Goal: Check status: Check status

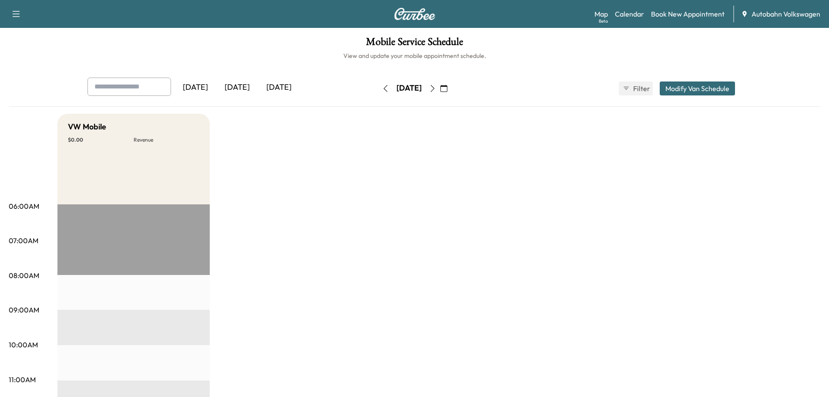
click at [248, 87] on div "[DATE]" at bounding box center [237, 87] width 42 height 20
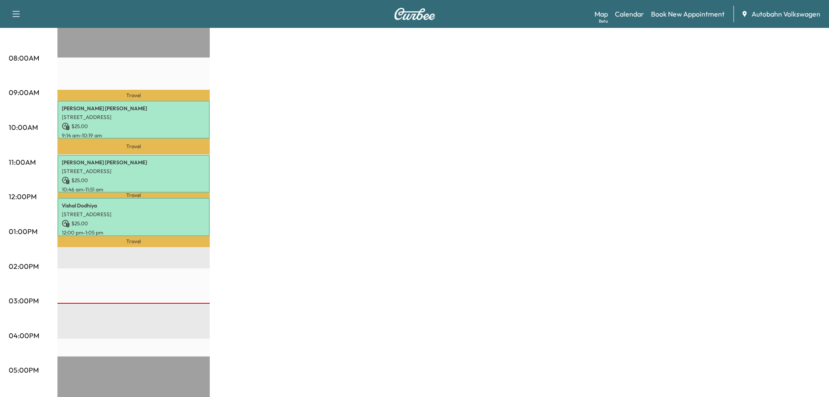
scroll to position [218, 0]
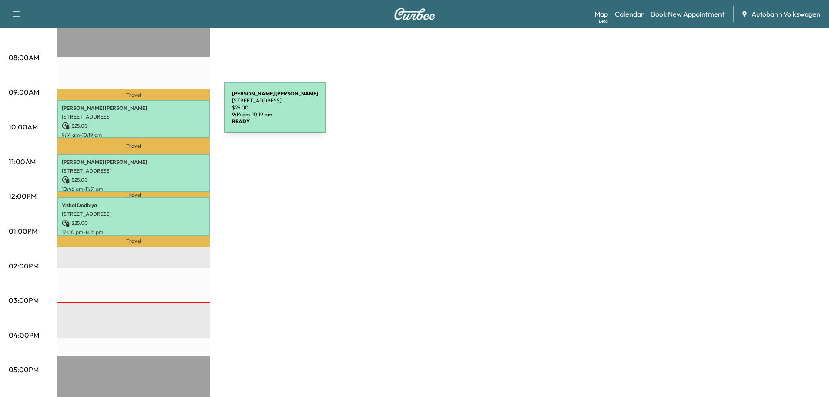
click at [159, 113] on p "[STREET_ADDRESS]" at bounding box center [134, 116] width 144 height 7
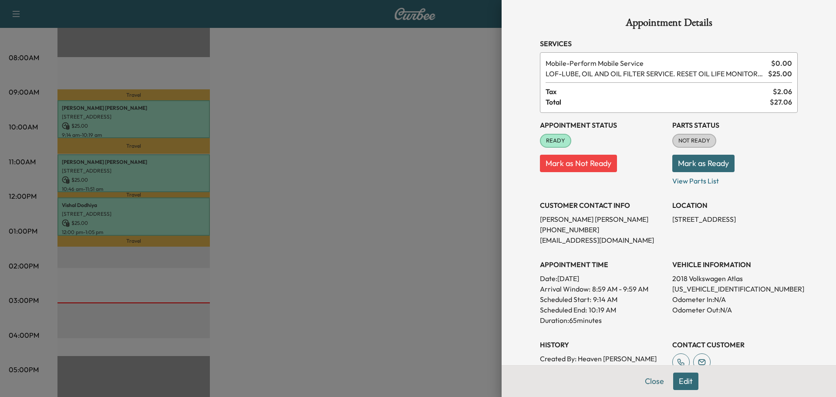
click at [165, 151] on div at bounding box center [418, 198] width 836 height 397
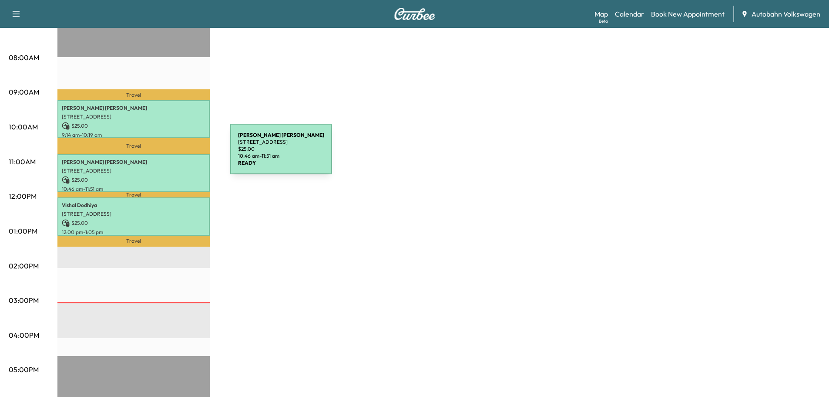
click at [165, 167] on p "[STREET_ADDRESS]" at bounding box center [134, 170] width 144 height 7
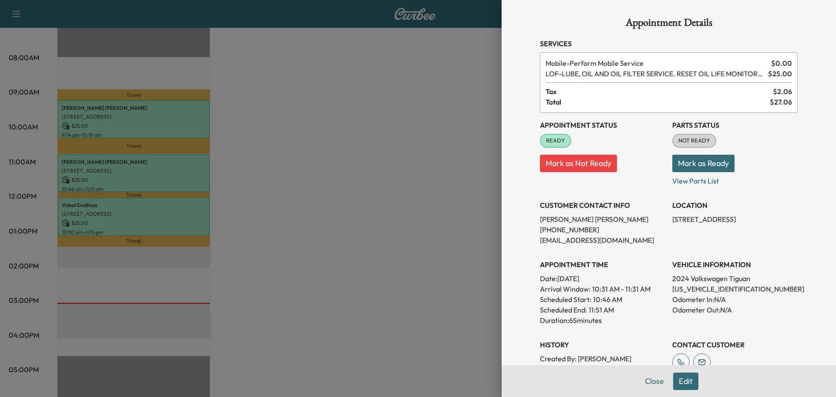
click at [182, 218] on div at bounding box center [418, 198] width 836 height 397
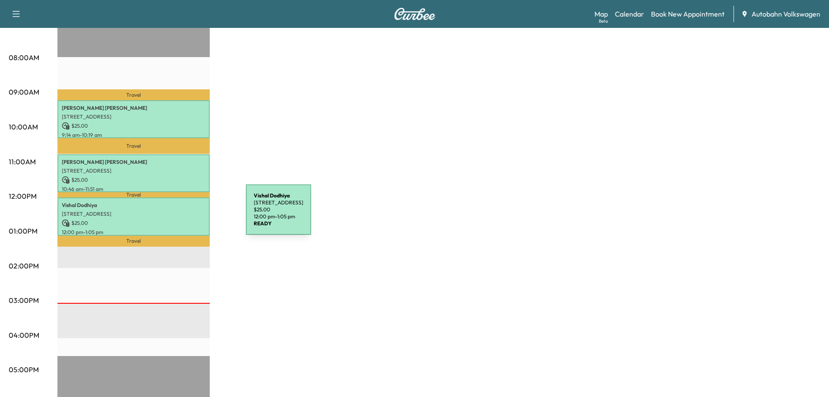
click at [181, 215] on p "[STREET_ADDRESS]" at bounding box center [134, 213] width 144 height 7
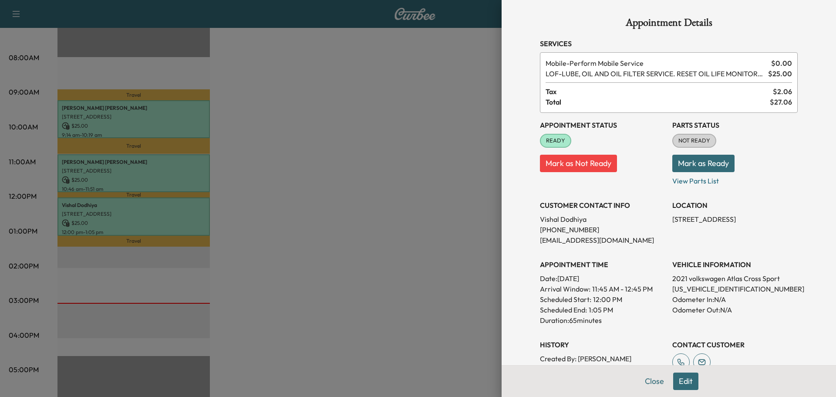
click at [197, 215] on div at bounding box center [418, 198] width 836 height 397
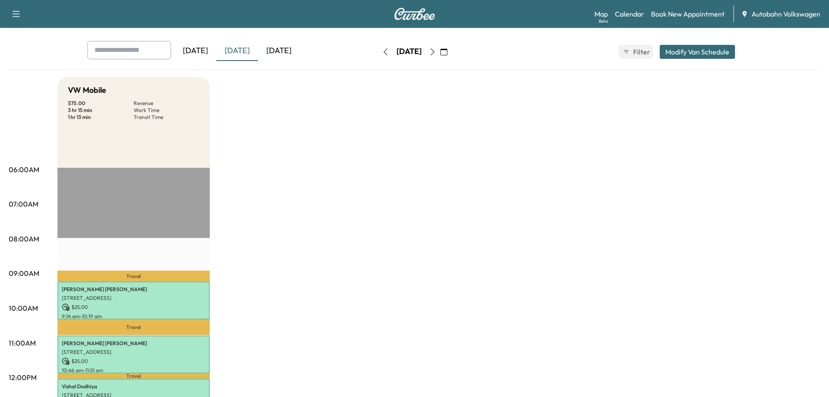
scroll to position [0, 0]
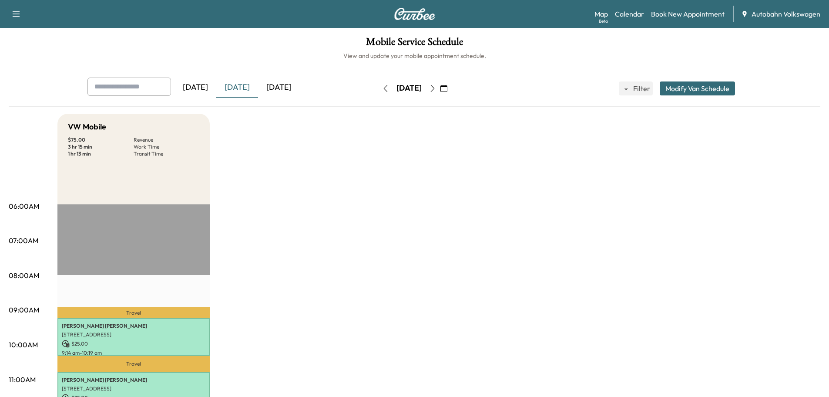
drag, startPoint x: 285, startPoint y: 88, endPoint x: 288, endPoint y: 128, distance: 39.7
click at [285, 88] on div "[DATE]" at bounding box center [279, 87] width 42 height 20
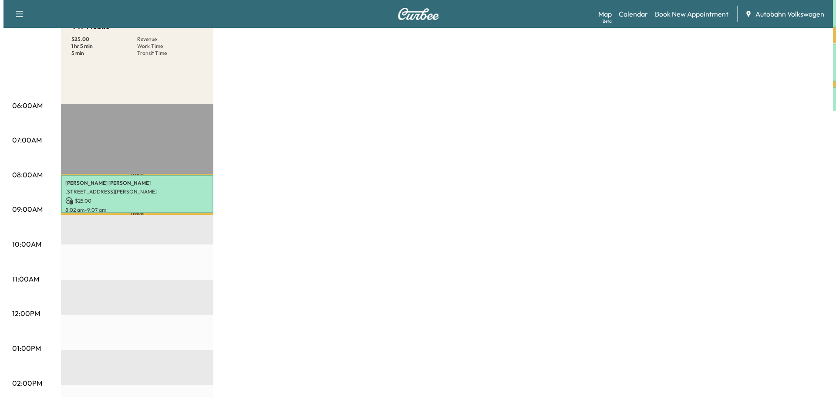
scroll to position [131, 0]
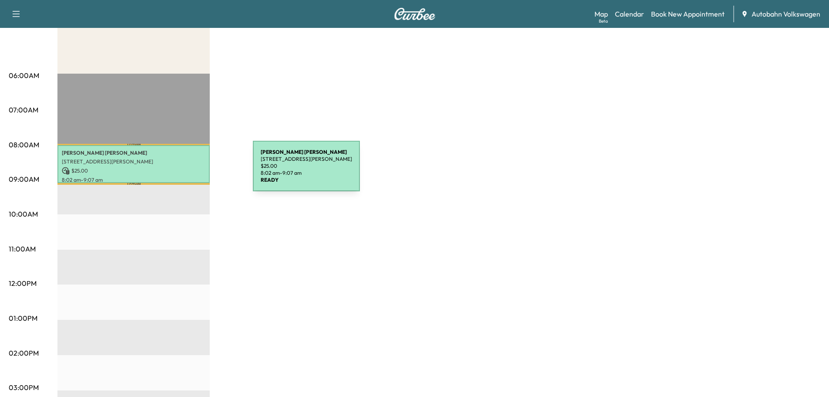
click at [188, 171] on p "$ 25.00" at bounding box center [134, 171] width 144 height 8
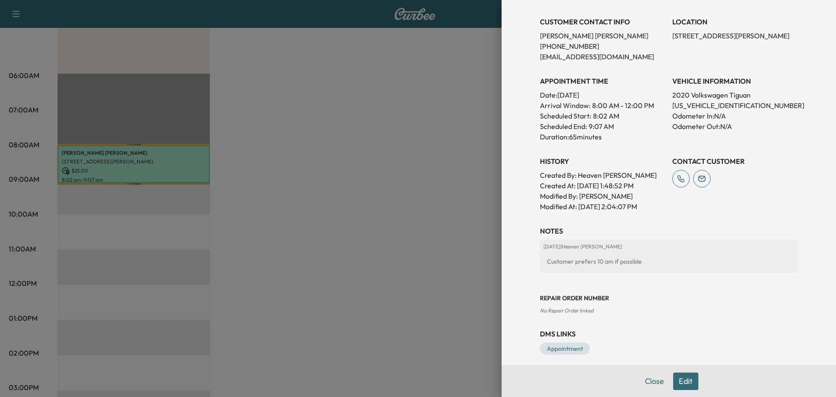
scroll to position [190, 0]
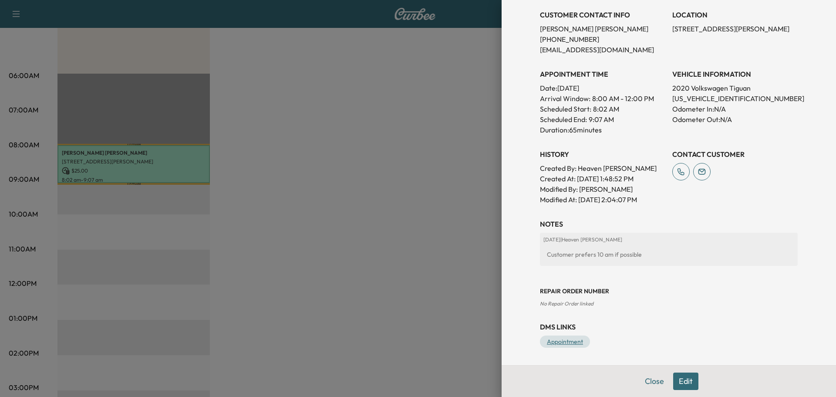
click at [560, 341] on link "Appointment" at bounding box center [565, 341] width 50 height 12
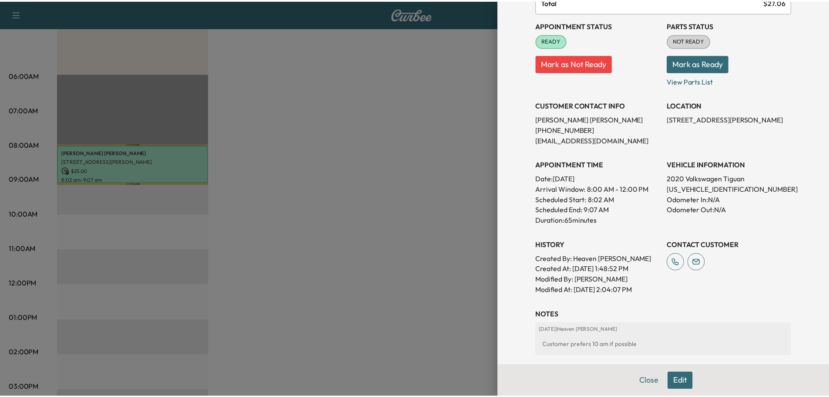
scroll to position [0, 0]
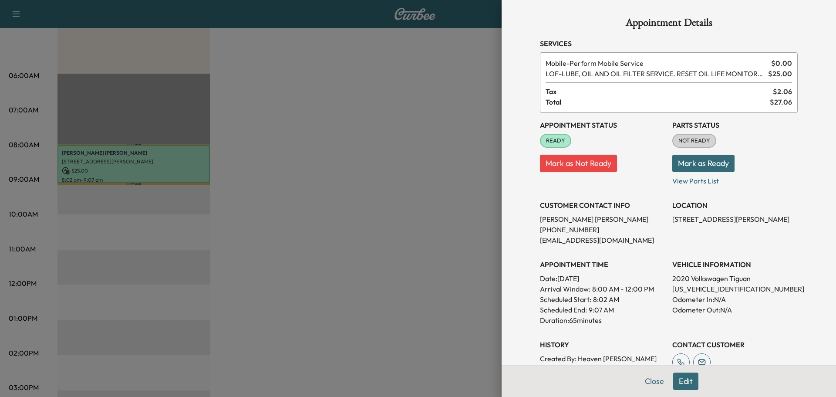
click at [696, 161] on button "Mark as Ready" at bounding box center [703, 163] width 62 height 17
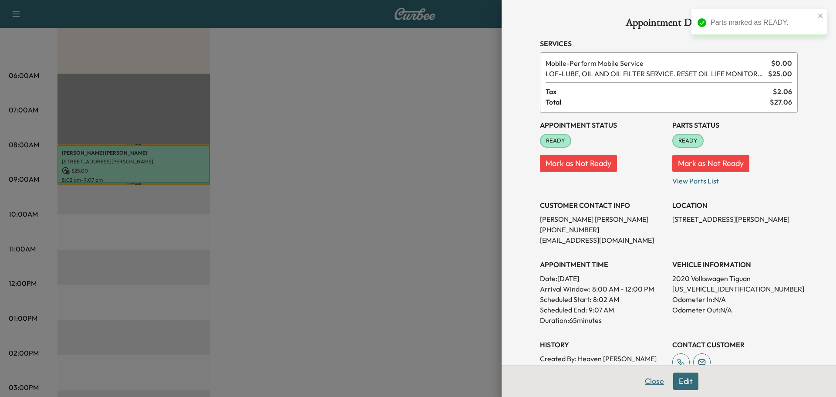
click at [649, 380] on button "Close" at bounding box center [654, 380] width 30 height 17
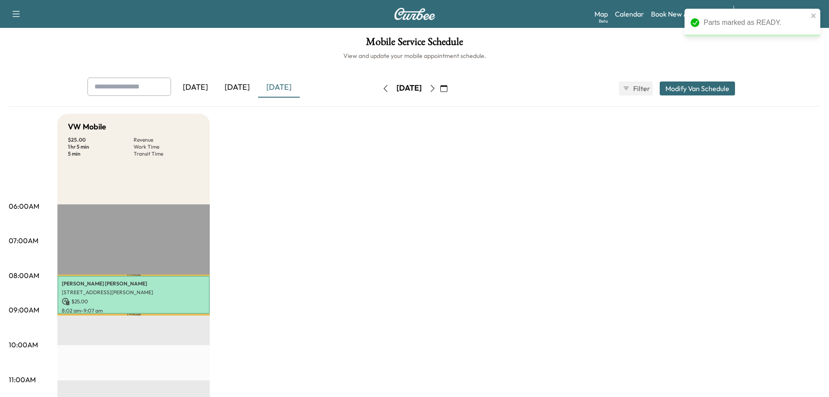
click at [436, 87] on icon "button" at bounding box center [432, 88] width 7 height 7
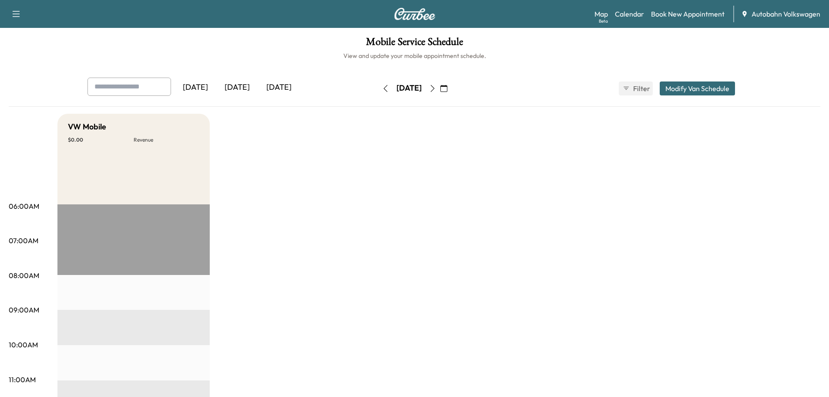
click at [383, 87] on icon "button" at bounding box center [385, 88] width 4 height 7
